Goal: Transaction & Acquisition: Purchase product/service

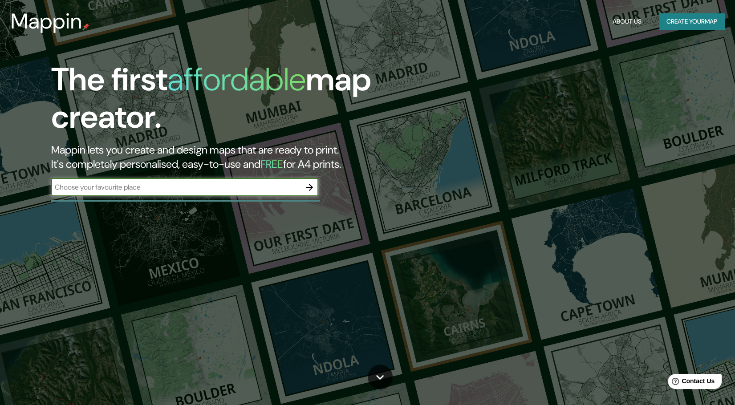
click at [193, 187] on input "text" at bounding box center [175, 187] width 249 height 10
type input "[GEOGRAPHIC_DATA]"
click at [311, 187] on icon "button" at bounding box center [309, 187] width 7 height 7
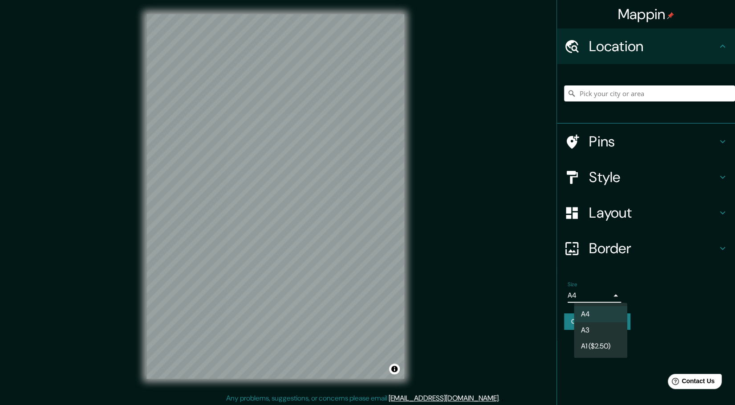
click at [593, 299] on body "Mappin Location Pins Style Layout Border Choose a border. Hint : you can make l…" at bounding box center [367, 202] width 735 height 405
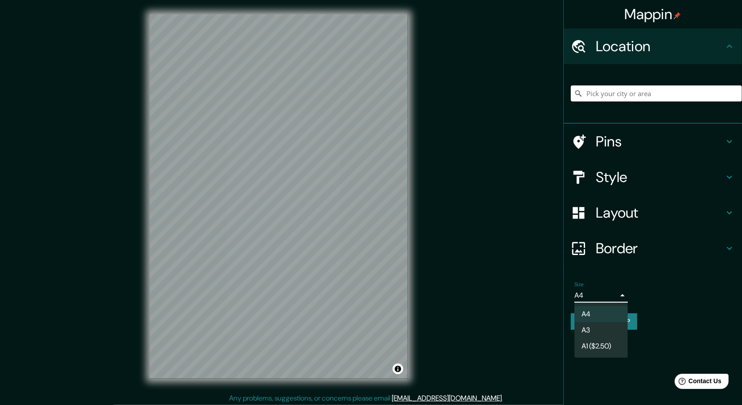
click at [595, 329] on li "A3" at bounding box center [600, 330] width 53 height 16
type input "a4"
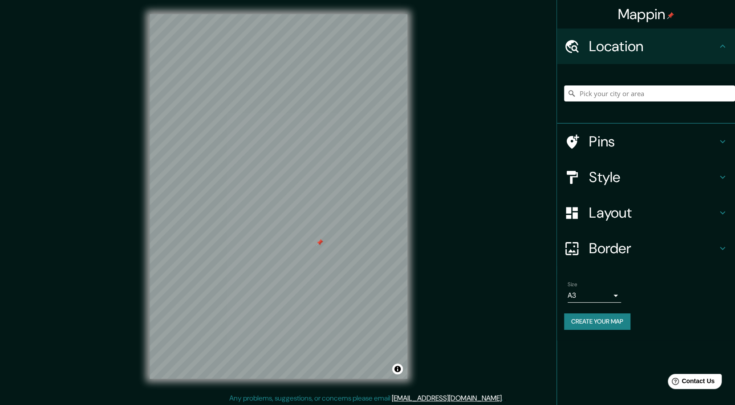
click at [319, 244] on div at bounding box center [319, 242] width 7 height 7
click at [722, 136] on div "Pins" at bounding box center [646, 142] width 178 height 36
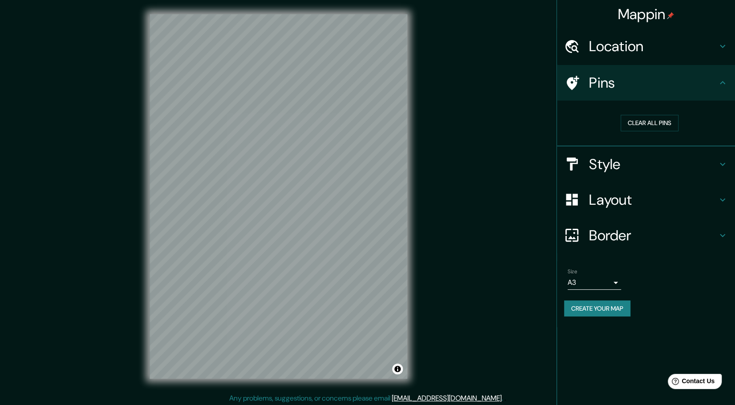
click at [715, 155] on h4 "Style" at bounding box center [653, 164] width 128 height 18
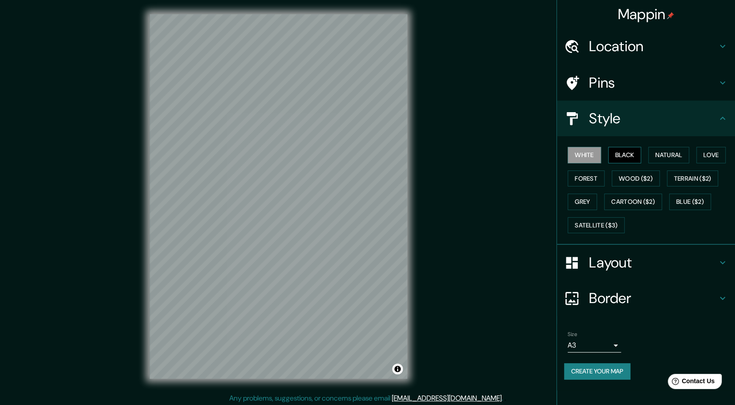
click at [627, 154] on button "Black" at bounding box center [624, 155] width 33 height 16
click at [592, 158] on button "White" at bounding box center [584, 155] width 33 height 16
click at [590, 176] on button "Forest" at bounding box center [586, 179] width 37 height 16
click at [657, 156] on button "Natural" at bounding box center [668, 155] width 41 height 16
click at [709, 150] on button "Love" at bounding box center [711, 155] width 29 height 16
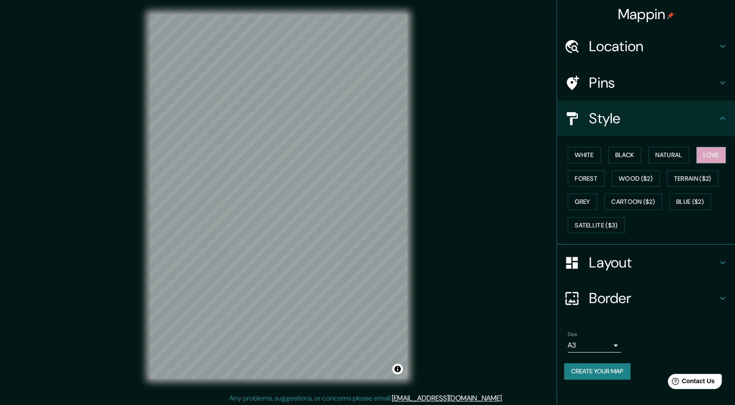
scroll to position [0, 0]
click at [589, 155] on button "White" at bounding box center [584, 155] width 33 height 16
click at [709, 158] on button "Love" at bounding box center [711, 155] width 29 height 16
drag, startPoint x: 414, startPoint y: 160, endPoint x: 501, endPoint y: 107, distance: 101.7
click at [501, 107] on div "Mappin Location Pins Style White Black Natural Love Forest Wood ($2) Terrain ($…" at bounding box center [367, 204] width 735 height 408
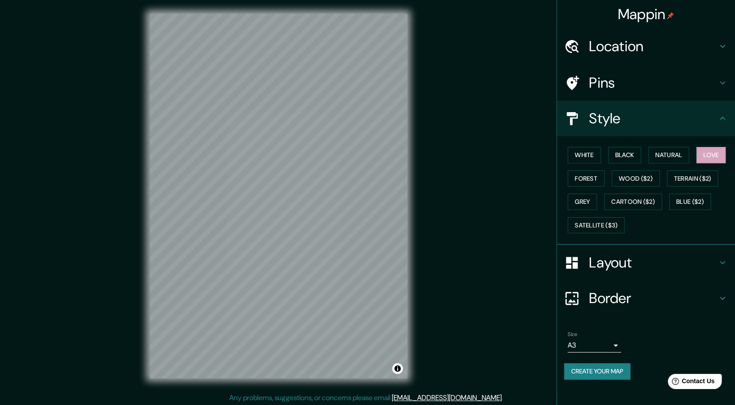
click at [714, 49] on h4 "Location" at bounding box center [653, 46] width 128 height 18
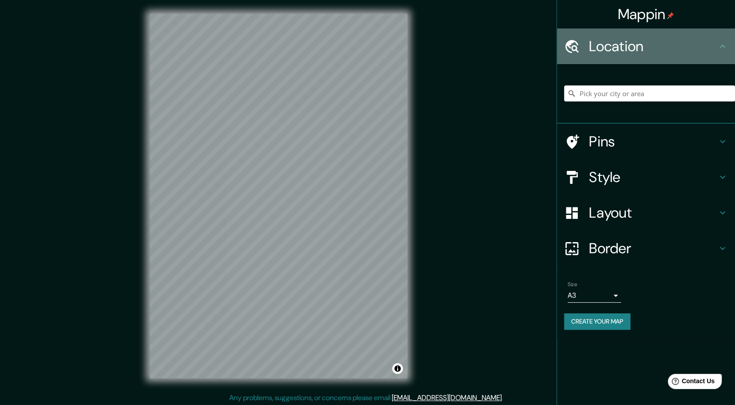
click at [723, 44] on icon at bounding box center [723, 46] width 11 height 11
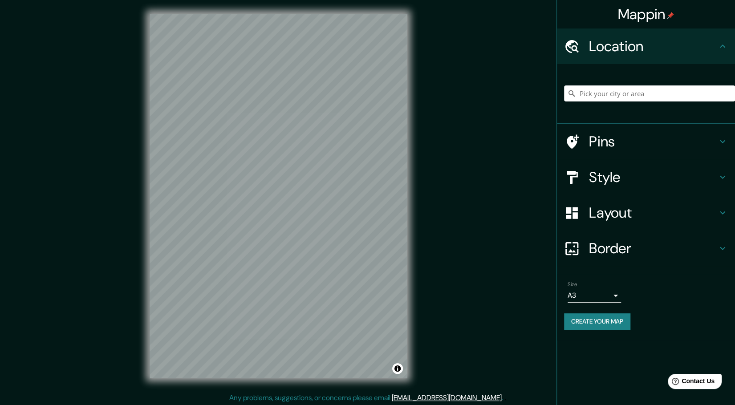
click at [723, 129] on div "Pins" at bounding box center [646, 142] width 178 height 36
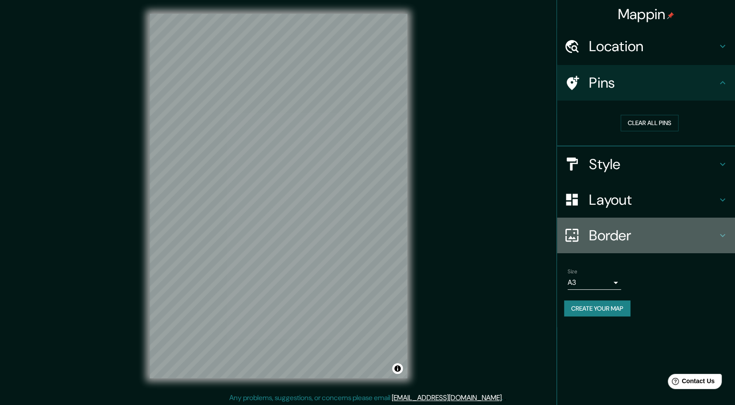
click at [714, 233] on h4 "Border" at bounding box center [653, 236] width 128 height 18
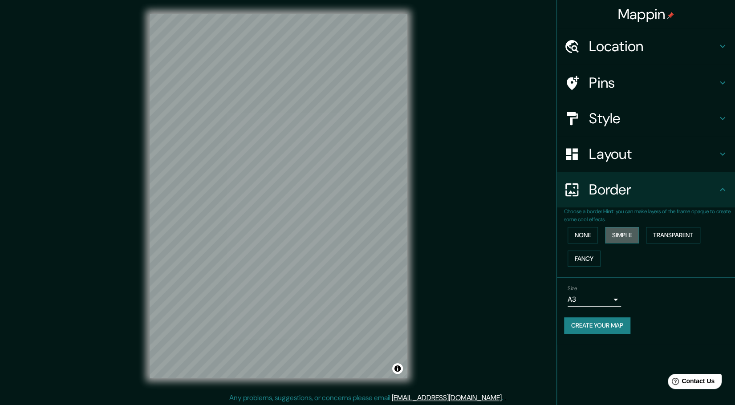
click at [607, 235] on button "Simple" at bounding box center [622, 235] width 34 height 16
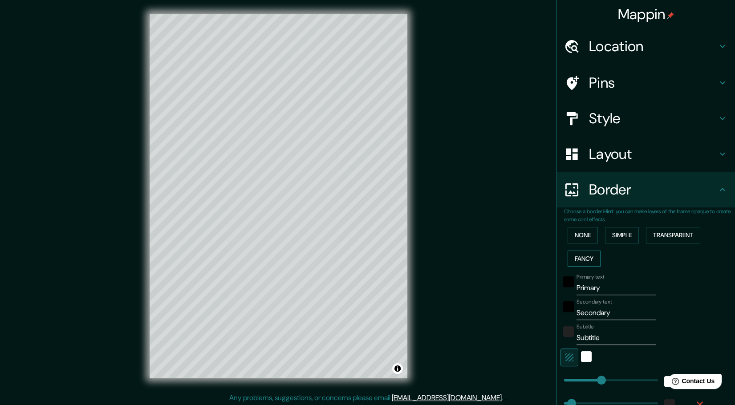
click at [582, 253] on button "Fancy" at bounding box center [584, 259] width 33 height 16
click at [660, 233] on button "Transparent" at bounding box center [673, 235] width 54 height 16
click at [569, 237] on button "None" at bounding box center [583, 235] width 30 height 16
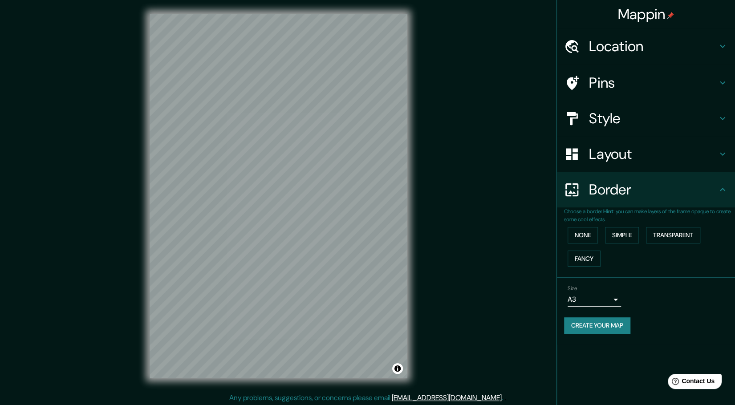
click at [679, 149] on h4 "Layout" at bounding box center [653, 154] width 128 height 18
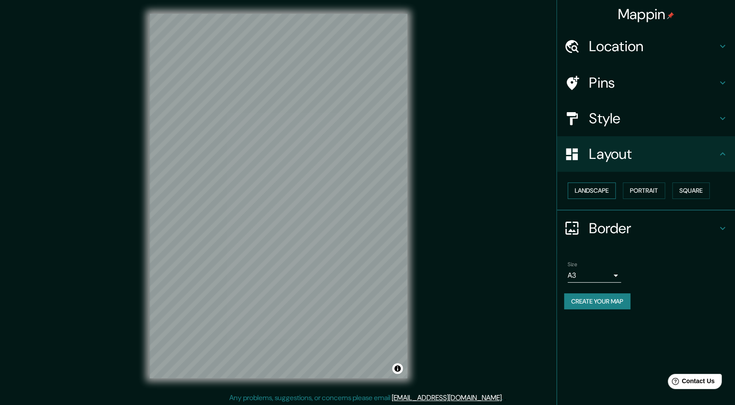
click at [608, 189] on button "Landscape" at bounding box center [592, 191] width 48 height 16
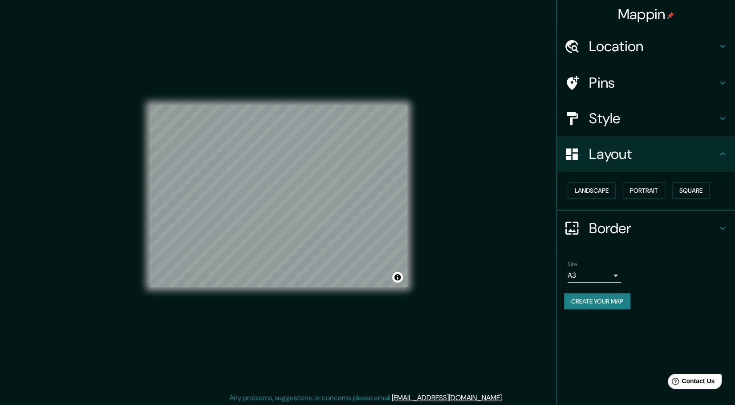
scroll to position [2, 0]
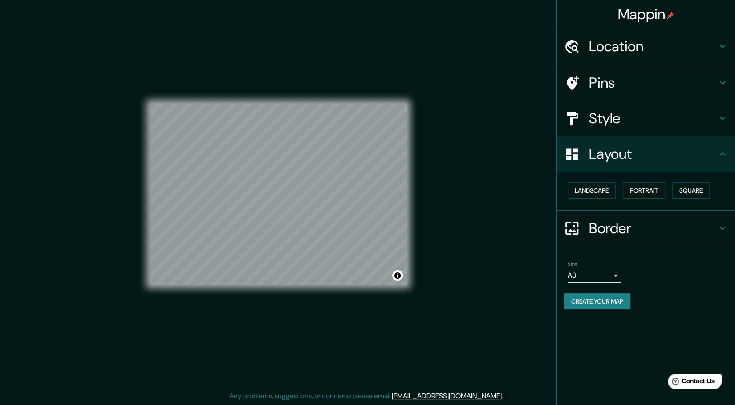
click at [705, 110] on h4 "Style" at bounding box center [653, 119] width 128 height 18
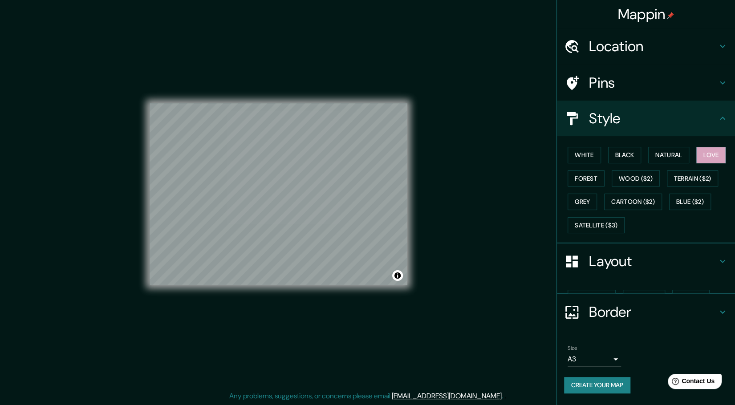
click at [714, 79] on h4 "Pins" at bounding box center [653, 83] width 128 height 18
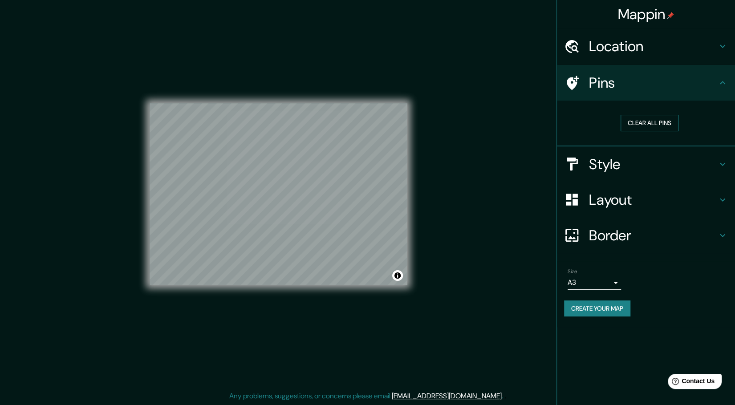
click at [636, 120] on button "Clear all pins" at bounding box center [650, 123] width 58 height 16
click at [248, 205] on div at bounding box center [250, 207] width 7 height 7
click at [602, 305] on button "Create your map" at bounding box center [597, 309] width 66 height 16
drag, startPoint x: 410, startPoint y: 234, endPoint x: 456, endPoint y: 192, distance: 62.1
click at [456, 192] on div "Mappin Location Pins Clear all pins Style Layout Border Choose a border. Hint :…" at bounding box center [367, 202] width 735 height 408
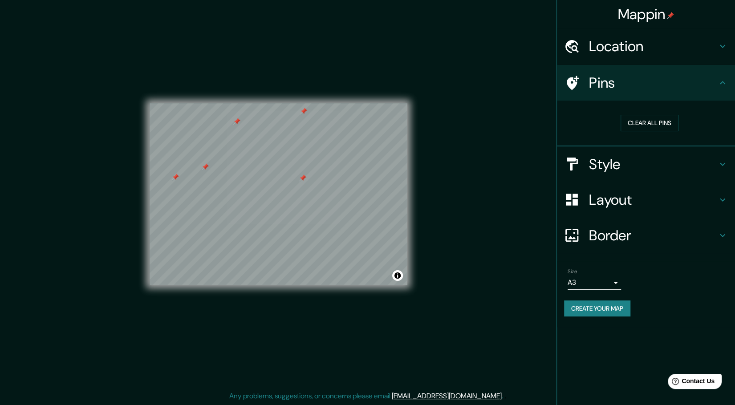
click at [601, 308] on button "Create your map" at bounding box center [597, 309] width 66 height 16
click at [396, 279] on button "Toggle attribution" at bounding box center [397, 275] width 11 height 11
click at [370, 277] on link "Improve this map" at bounding box center [369, 276] width 44 height 6
click at [415, 299] on div "© Mapbox © OpenStreetMap Improve this map" at bounding box center [278, 194] width 286 height 393
click at [400, 277] on button "Toggle attribution" at bounding box center [397, 275] width 11 height 11
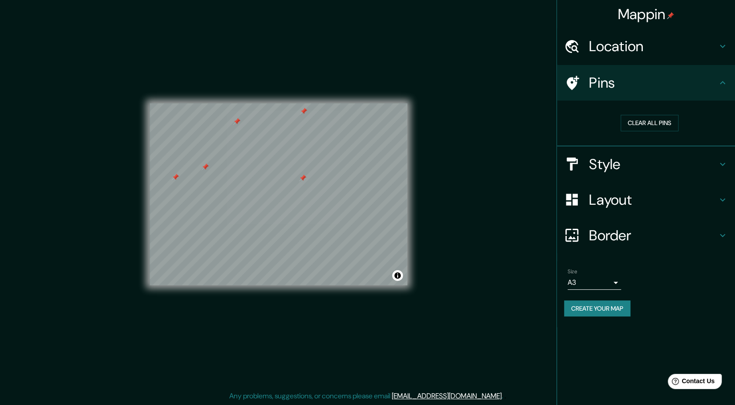
click at [697, 161] on h4 "Style" at bounding box center [653, 164] width 128 height 18
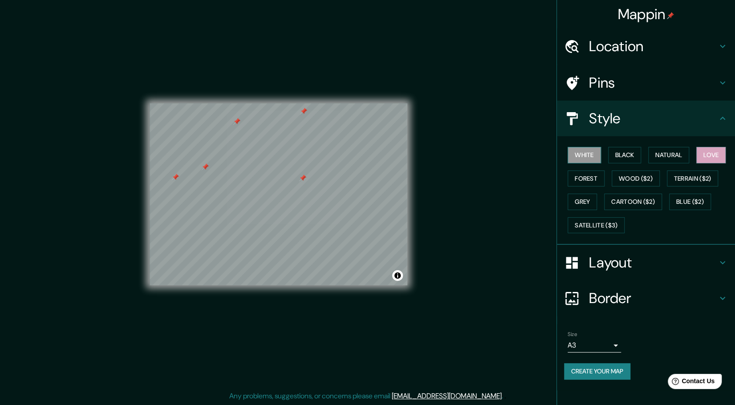
click at [596, 154] on button "White" at bounding box center [584, 155] width 33 height 16
click at [624, 154] on button "Black" at bounding box center [624, 155] width 33 height 16
click at [504, 232] on div "Mappin Location Pins Style White Black Natural Love Forest Wood ($2) Terrain ($…" at bounding box center [367, 202] width 735 height 408
click at [586, 171] on button "Forest" at bounding box center [586, 179] width 37 height 16
click at [620, 159] on button "Black" at bounding box center [624, 155] width 33 height 16
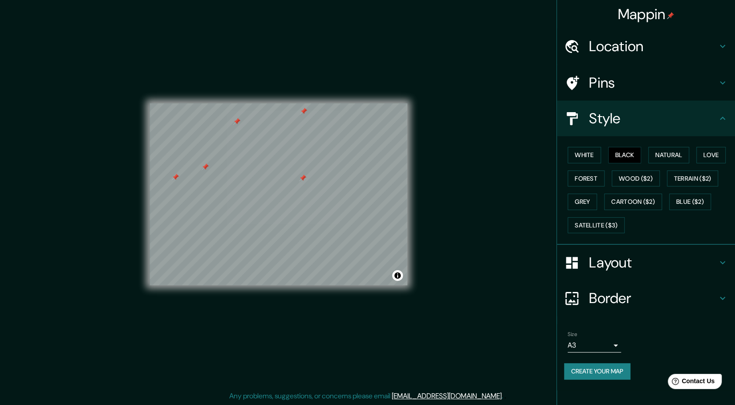
click at [630, 254] on h4 "Layout" at bounding box center [653, 263] width 128 height 18
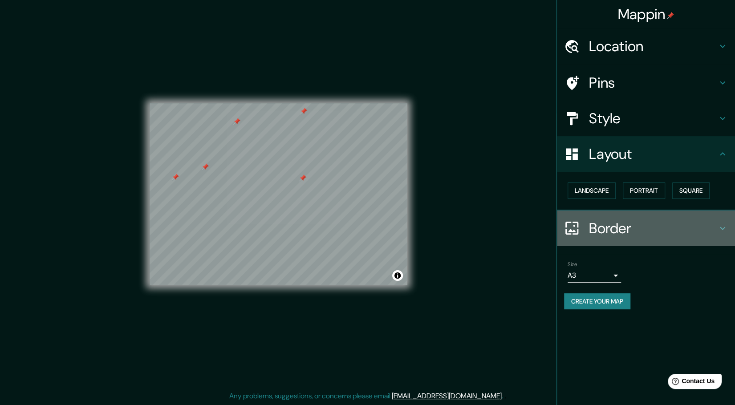
click at [670, 229] on h4 "Border" at bounding box center [653, 229] width 128 height 18
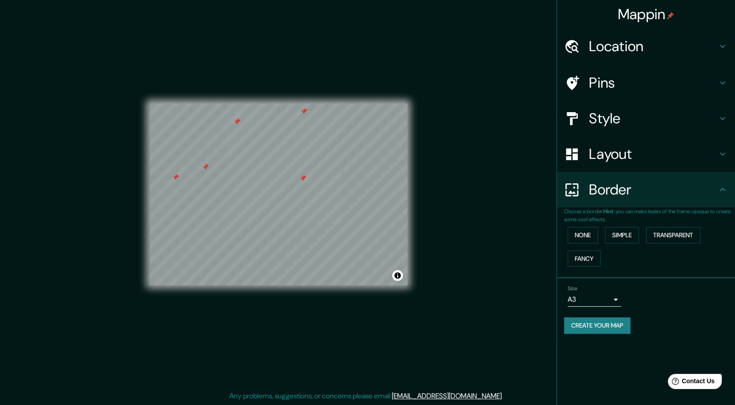
click at [689, 80] on h4 "Pins" at bounding box center [653, 83] width 128 height 18
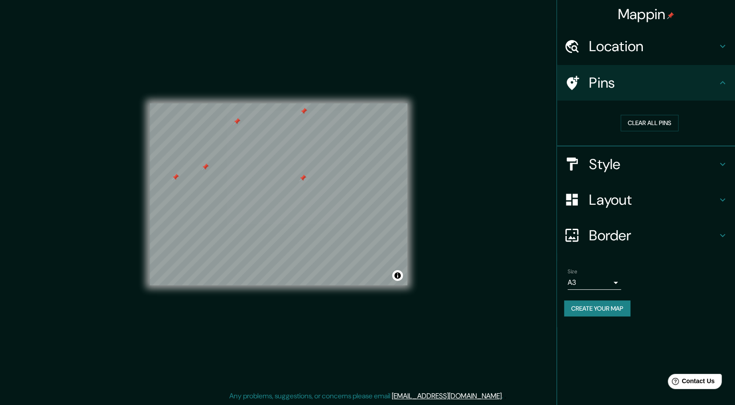
click at [716, 55] on h4 "Location" at bounding box center [653, 46] width 128 height 18
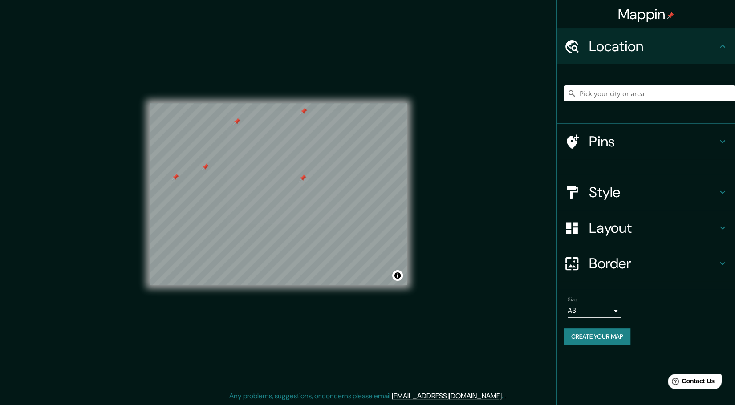
click at [720, 41] on icon at bounding box center [723, 46] width 11 height 11
